Goal: Task Accomplishment & Management: Use online tool/utility

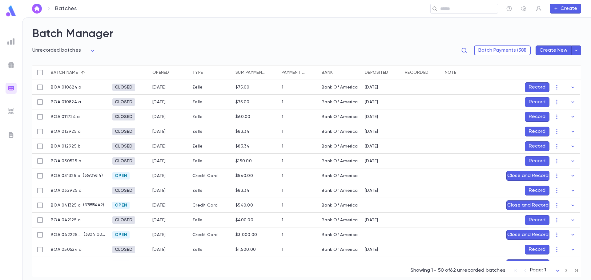
click at [12, 132] on img at bounding box center [10, 134] width 7 height 7
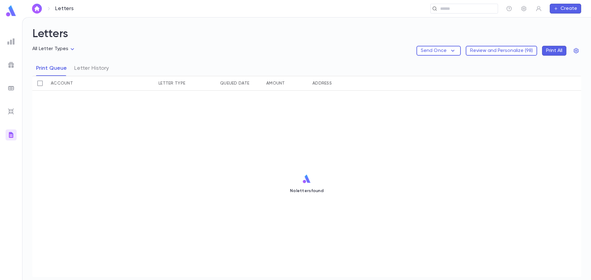
click at [6, 40] on div at bounding box center [11, 41] width 11 height 11
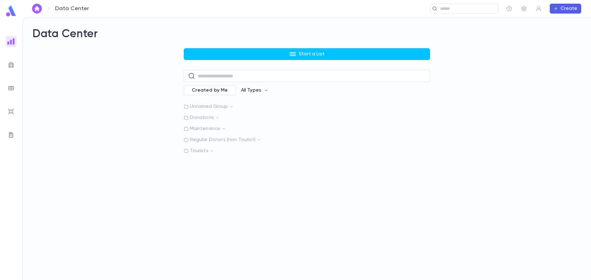
click at [264, 91] on icon "button" at bounding box center [266, 90] width 5 height 5
click at [254, 115] on li "Accounts" at bounding box center [257, 113] width 45 height 10
click at [267, 90] on icon "button" at bounding box center [268, 90] width 5 height 5
click at [255, 114] on li "Accounts" at bounding box center [257, 113] width 45 height 10
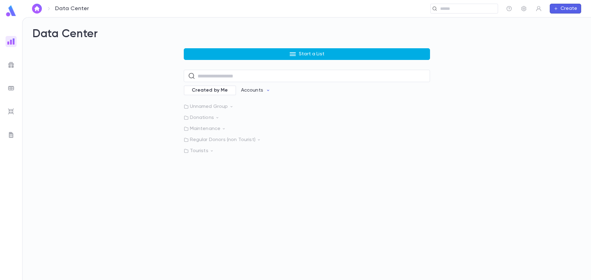
click at [359, 57] on button "Start a List" at bounding box center [307, 54] width 246 height 12
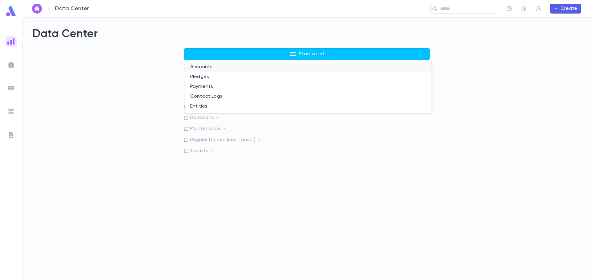
click at [324, 70] on li "Accounts" at bounding box center [308, 67] width 246 height 10
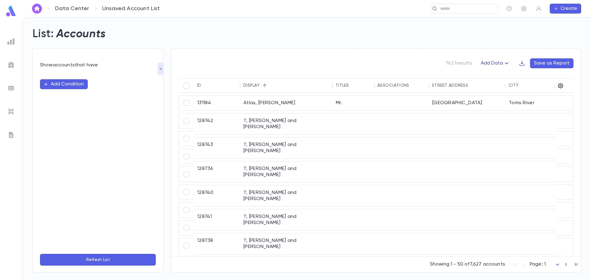
click at [505, 62] on icon "button" at bounding box center [506, 63] width 7 height 7
click at [508, 49] on div at bounding box center [295, 140] width 591 height 280
click at [561, 84] on icon "button" at bounding box center [560, 86] width 6 height 6
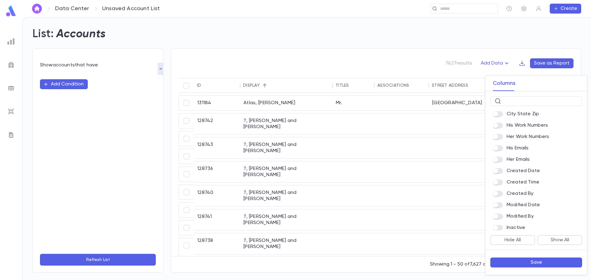
scroll to position [277, 0]
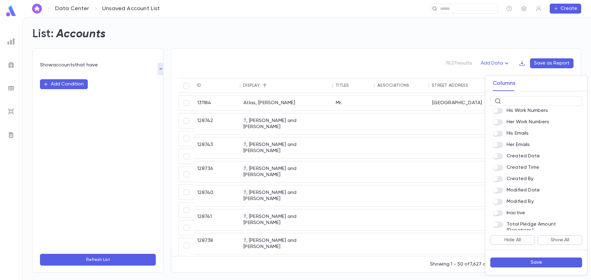
click at [494, 137] on span at bounding box center [498, 134] width 10 height 6
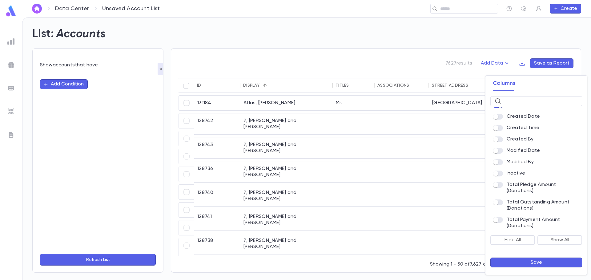
scroll to position [328, 0]
click at [549, 262] on button "Save" at bounding box center [536, 263] width 92 height 10
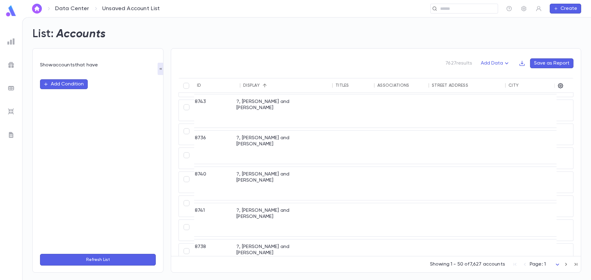
scroll to position [62, 0]
click at [522, 65] on icon "button" at bounding box center [522, 63] width 6 height 6
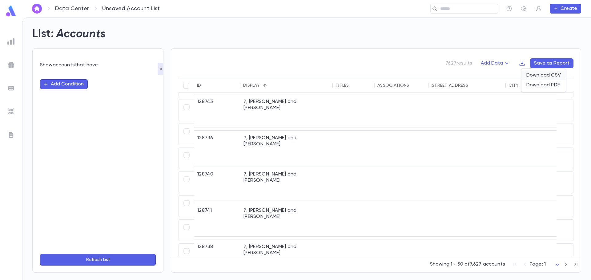
click at [527, 76] on li "Download CSV" at bounding box center [543, 75] width 44 height 10
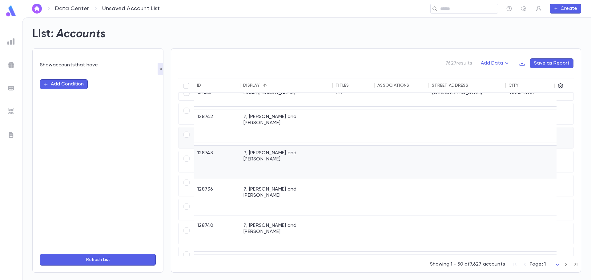
scroll to position [0, 0]
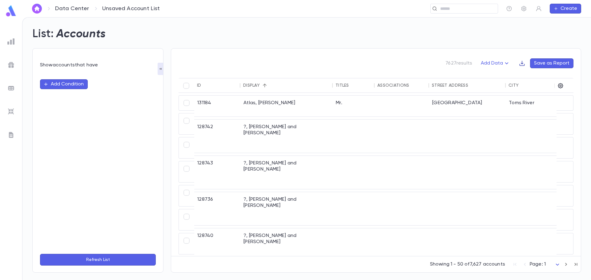
click at [522, 65] on icon "button" at bounding box center [522, 63] width 6 height 6
click at [548, 77] on li "Download CSV" at bounding box center [543, 75] width 44 height 10
click at [562, 85] on icon "button" at bounding box center [560, 86] width 6 height 6
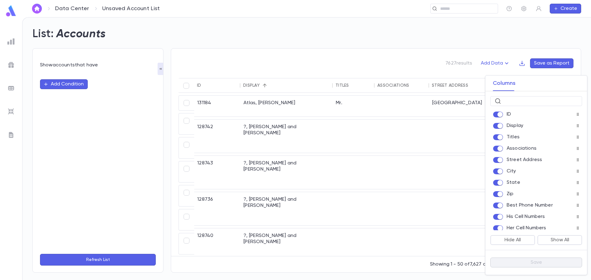
click at [87, 87] on div at bounding box center [295, 140] width 591 height 280
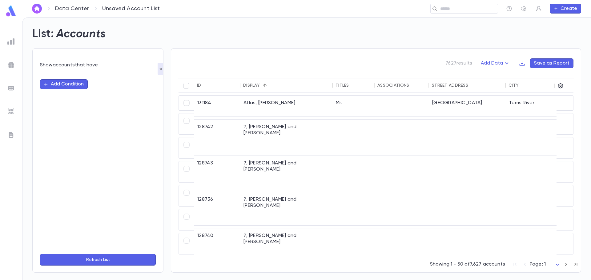
click at [85, 87] on div "Columns ​ ID Display Titles Associations Street Address City State Zip Best Pho…" at bounding box center [295, 140] width 591 height 280
click at [85, 87] on button "Add Condition" at bounding box center [64, 84] width 48 height 10
click at [85, 87] on input "text" at bounding box center [95, 84] width 97 height 9
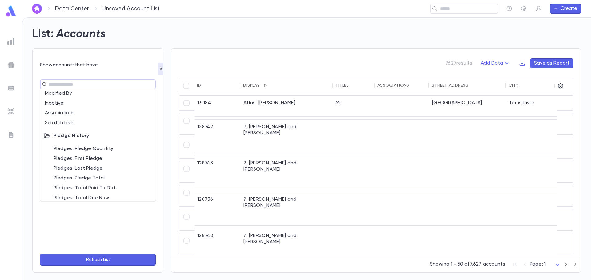
scroll to position [277, 0]
click at [102, 151] on li "Pledges: Pledge Quantity" at bounding box center [98, 151] width 116 height 10
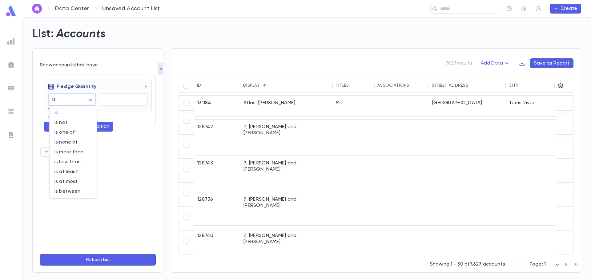
click at [91, 97] on body "Data Center Unsaved Account List ​ Create List: Accounts Show accounts that hav…" at bounding box center [295, 148] width 591 height 263
click at [80, 112] on span "is" at bounding box center [73, 113] width 38 height 6
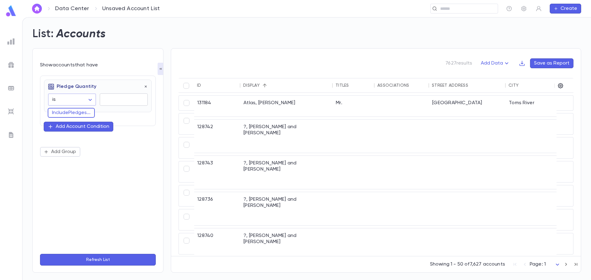
click at [110, 100] on input "text" at bounding box center [124, 100] width 48 height 12
click at [90, 100] on body "Data Center Unsaved Account List ​ Create List: Accounts Show accounts that hav…" at bounding box center [295, 148] width 591 height 263
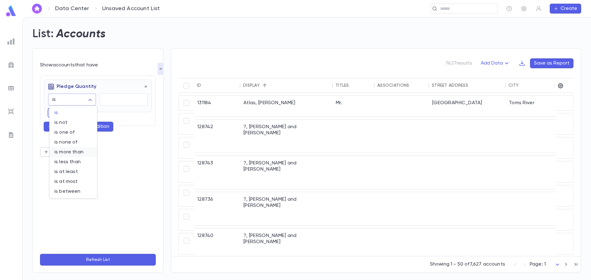
click at [77, 155] on span "is more than" at bounding box center [73, 152] width 38 height 6
type input "**********"
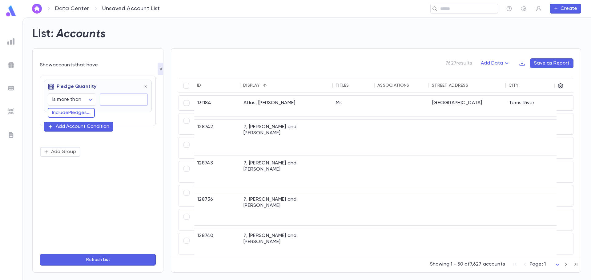
click at [133, 103] on input "text" at bounding box center [124, 100] width 48 height 12
type input "*"
click at [133, 183] on div "**********" at bounding box center [98, 160] width 116 height 177
click at [115, 262] on button "Refresh List" at bounding box center [98, 260] width 116 height 12
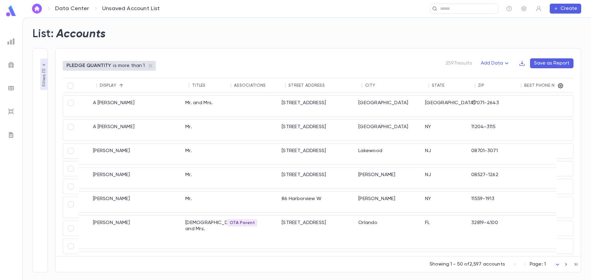
scroll to position [0, 0]
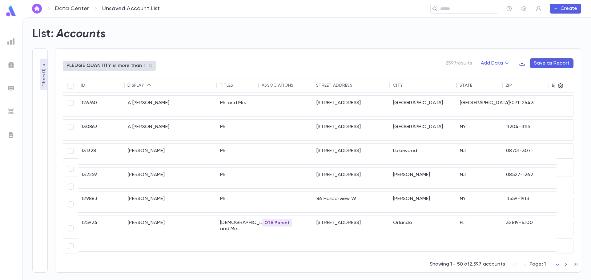
click at [524, 63] on icon "button" at bounding box center [522, 63] width 5 height 5
click at [527, 74] on li "Download CSV" at bounding box center [543, 75] width 44 height 10
click at [474, 25] on div "List: Accounts" at bounding box center [303, 30] width 556 height 21
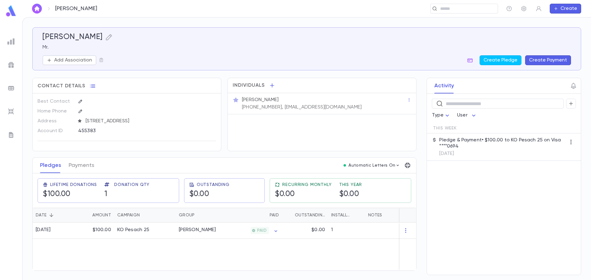
click at [12, 18] on link at bounding box center [11, 12] width 12 height 14
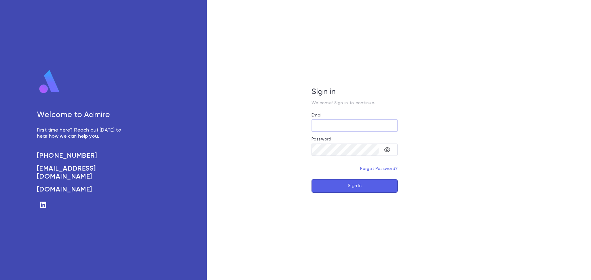
type input "**********"
click at [360, 182] on button "Sign In" at bounding box center [355, 186] width 86 height 14
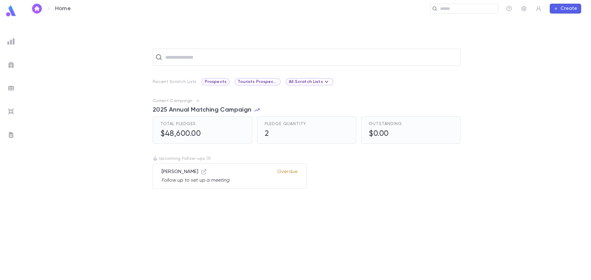
click at [555, 10] on icon "button" at bounding box center [556, 8] width 4 height 5
click at [563, 21] on li "Account" at bounding box center [566, 21] width 31 height 10
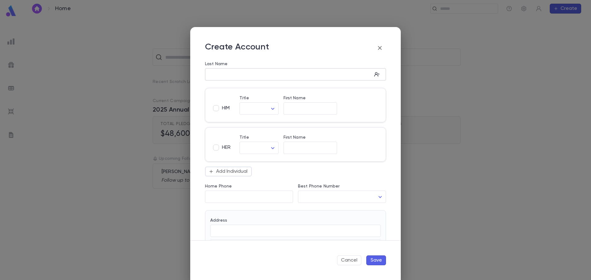
click at [273, 76] on input "Last Name" at bounding box center [288, 74] width 167 height 7
type input "******"
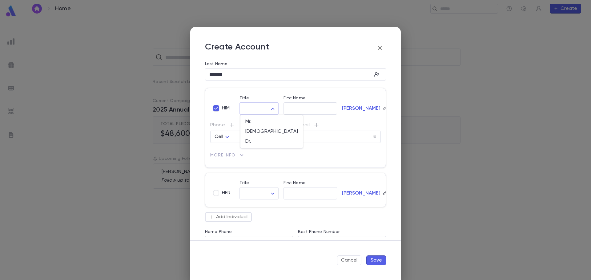
click at [264, 109] on body "Home ​ Create ​ Recent Scratch Lists Prospects Tourists Prospects and VIP All S…" at bounding box center [295, 148] width 591 height 263
click at [259, 121] on span "Mr." at bounding box center [271, 122] width 53 height 6
type input "***"
click at [298, 111] on input "First Name" at bounding box center [311, 108] width 54 height 7
type input "****"
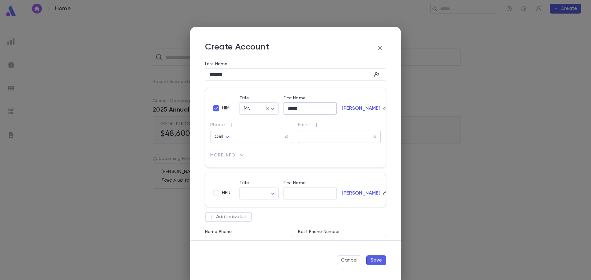
click at [311, 139] on input "text" at bounding box center [335, 137] width 74 height 7
click at [380, 49] on icon "button" at bounding box center [379, 47] width 7 height 7
